Goal: Transaction & Acquisition: Download file/media

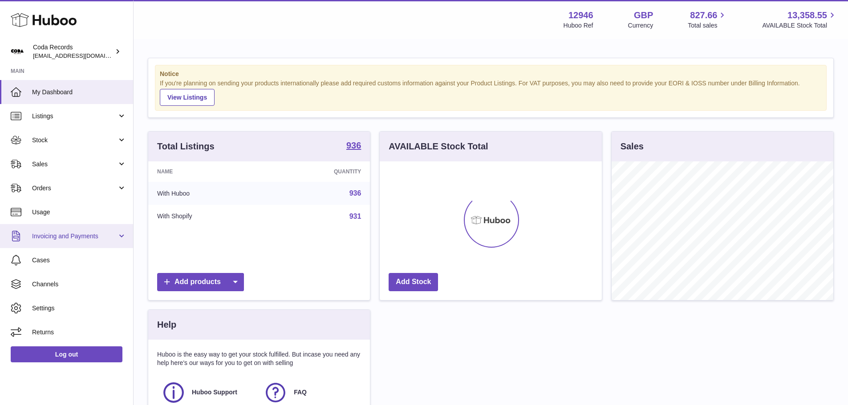
scroll to position [139, 222]
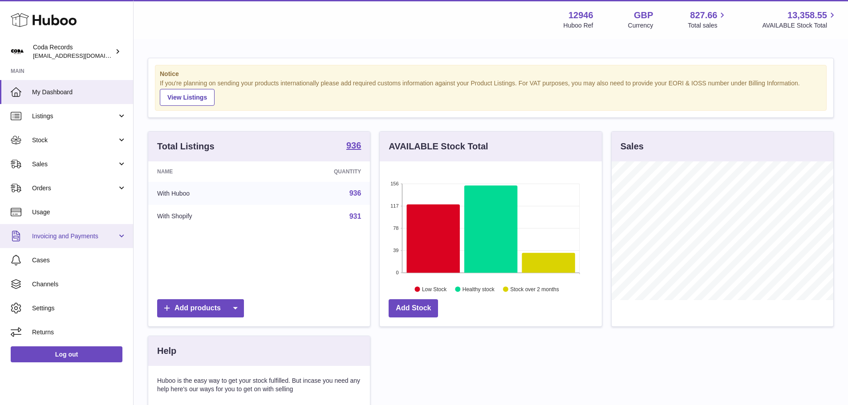
click at [113, 240] on span "Invoicing and Payments" at bounding box center [74, 236] width 85 height 8
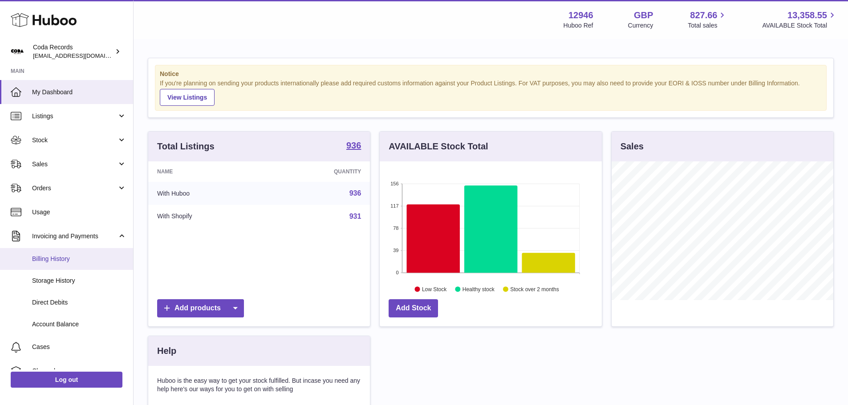
click at [80, 260] on span "Billing History" at bounding box center [79, 259] width 94 height 8
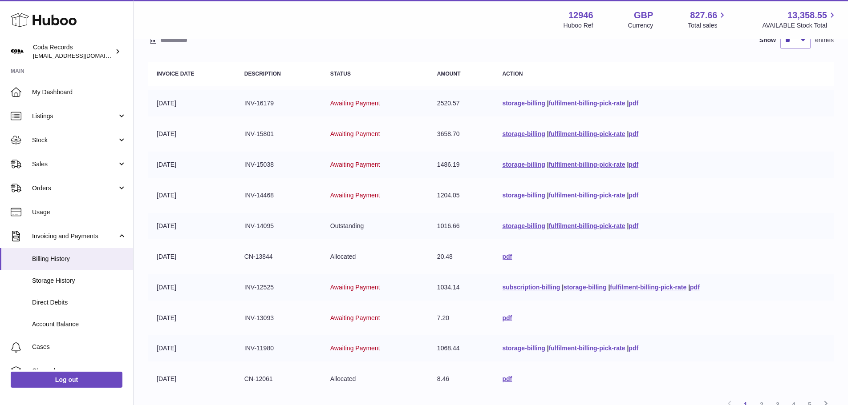
scroll to position [134, 0]
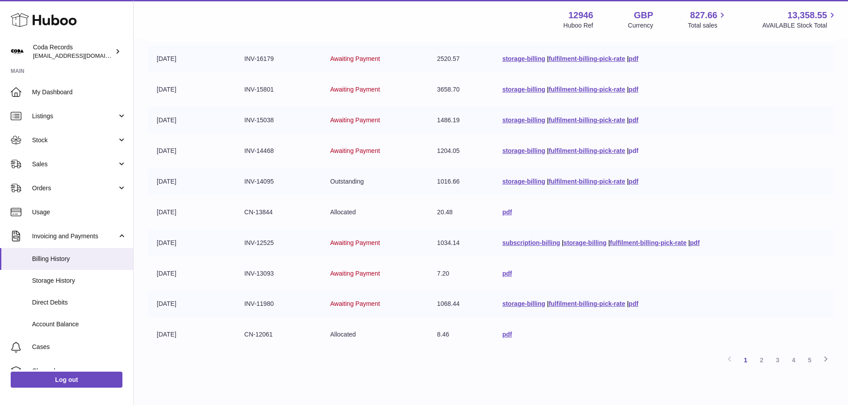
click at [635, 151] on link "pdf" at bounding box center [633, 150] width 10 height 7
click at [629, 179] on link "pdf" at bounding box center [633, 181] width 10 height 7
click at [503, 214] on link "pdf" at bounding box center [507, 212] width 10 height 7
click at [697, 243] on link "pdf" at bounding box center [695, 242] width 10 height 7
click at [502, 274] on link "pdf" at bounding box center [507, 273] width 10 height 7
